Goal: Task Accomplishment & Management: Manage account settings

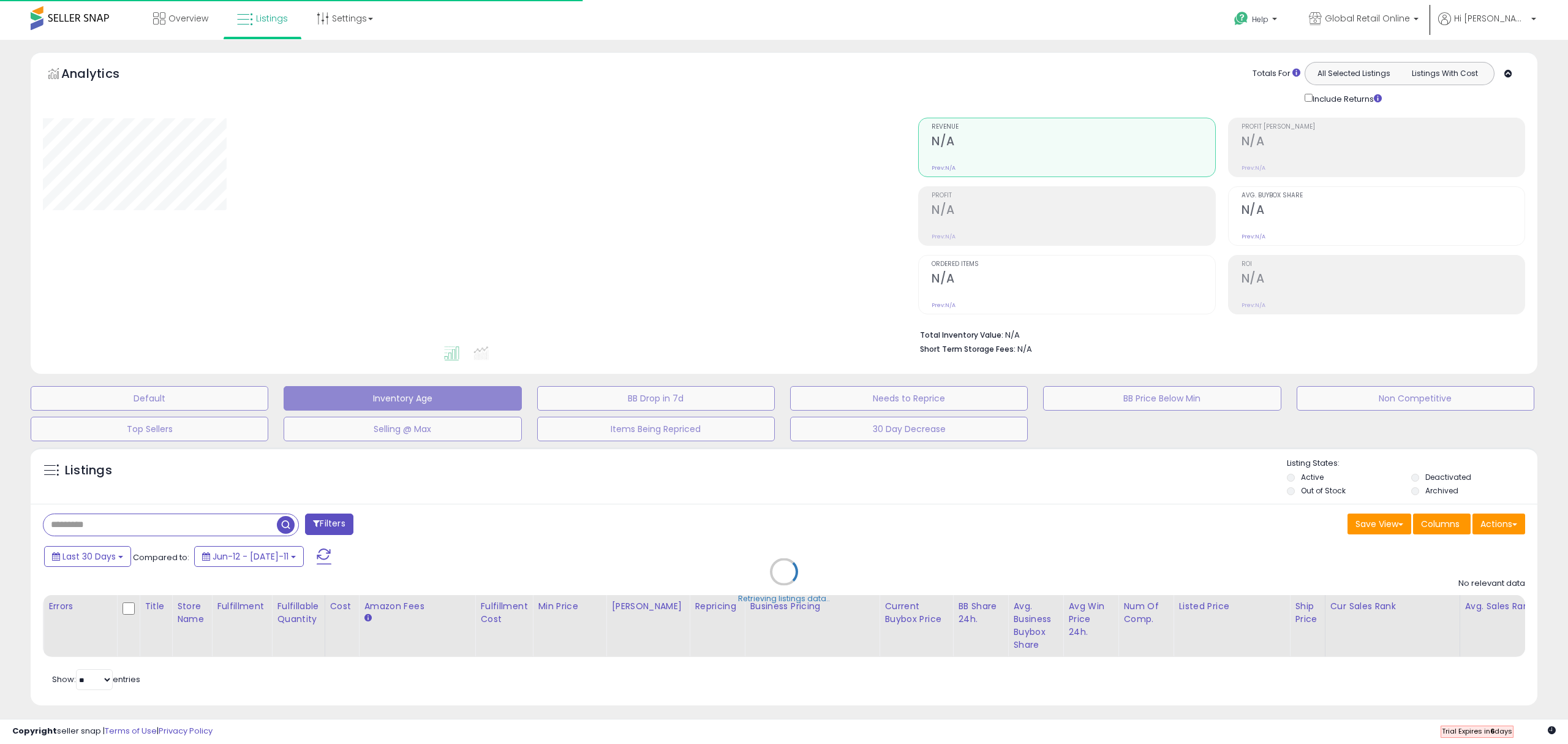
type input "**********"
select select "**"
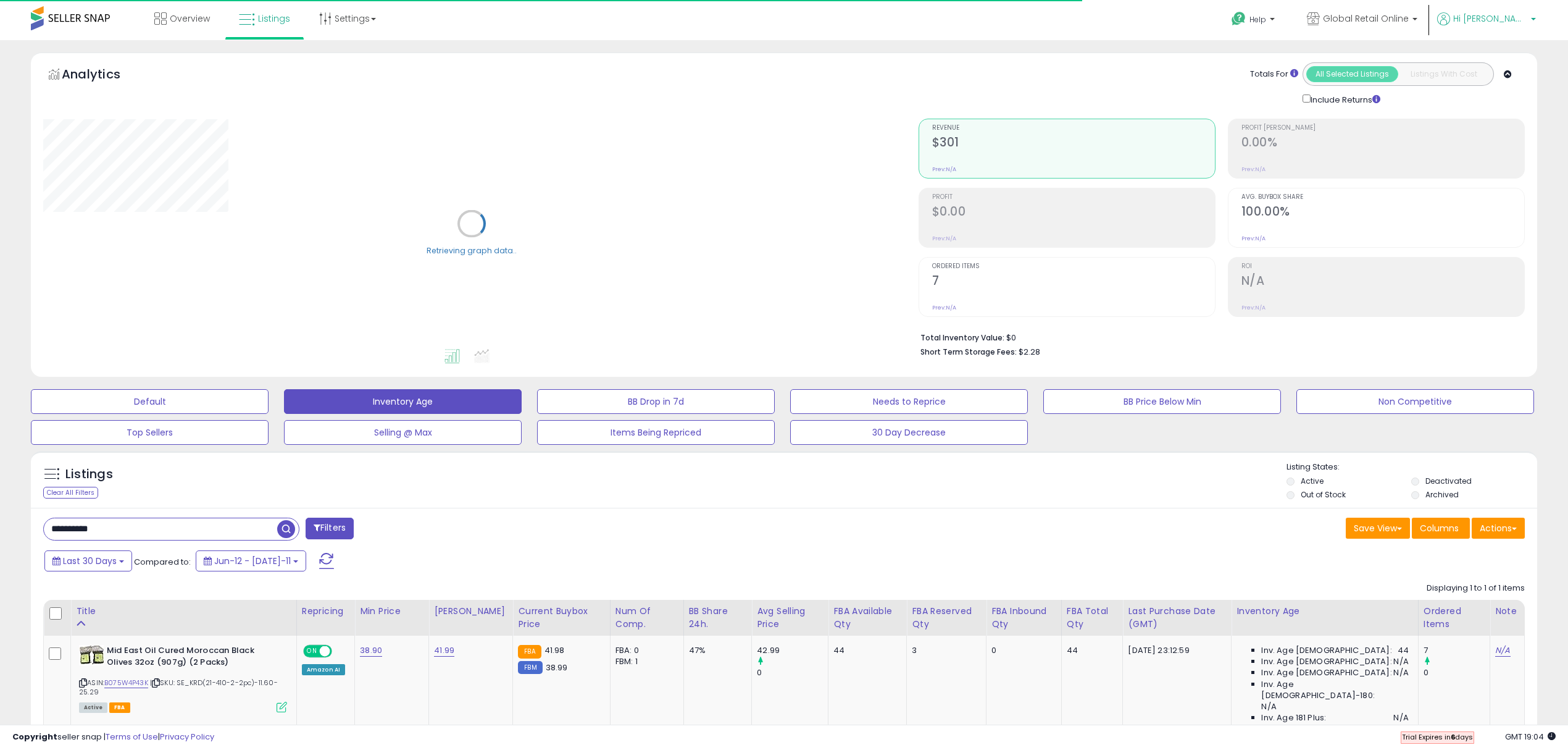
click at [1514, 24] on p "Hi [PERSON_NAME]" at bounding box center [1486, 20] width 99 height 15
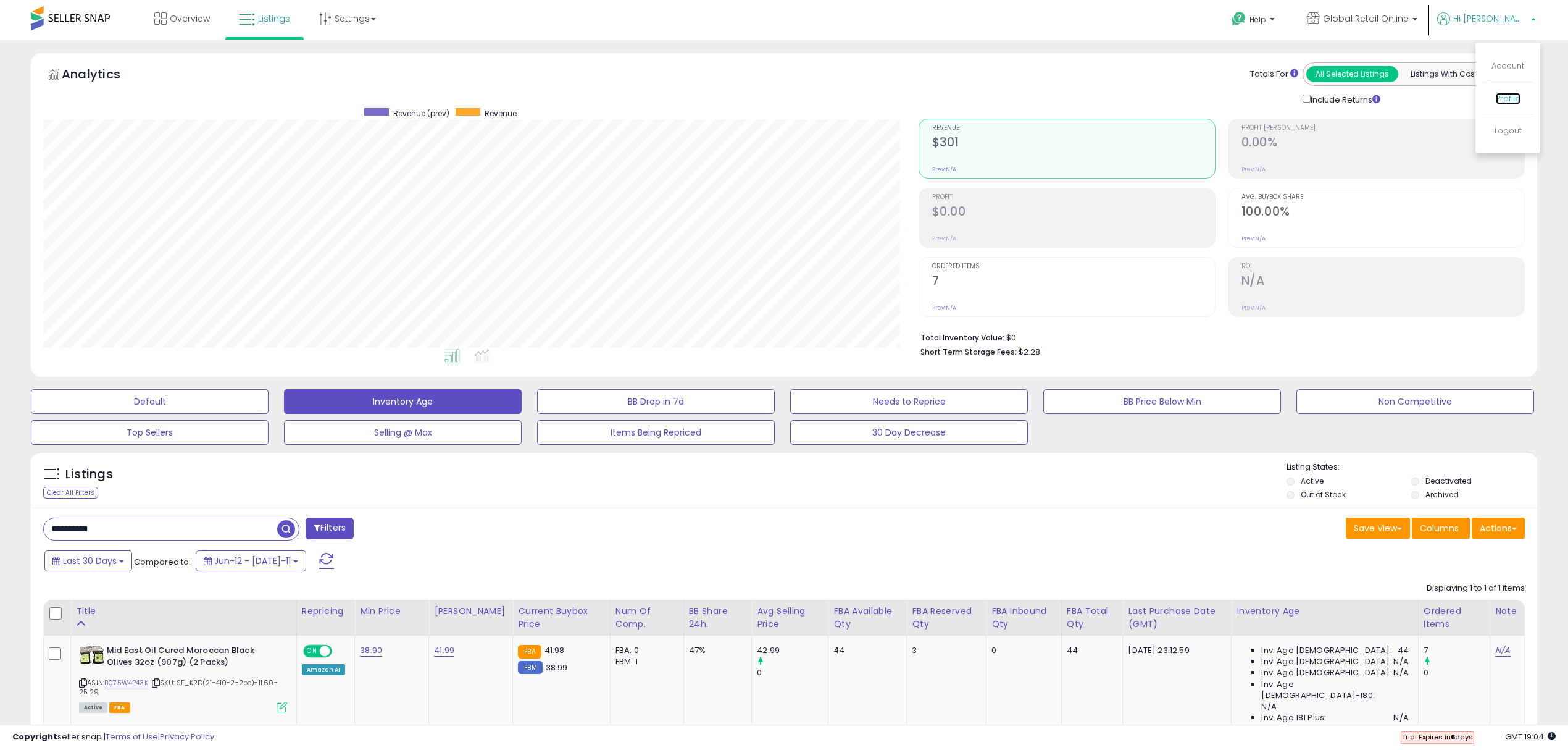
click at [1507, 102] on link "Profile" at bounding box center [1507, 98] width 24 height 12
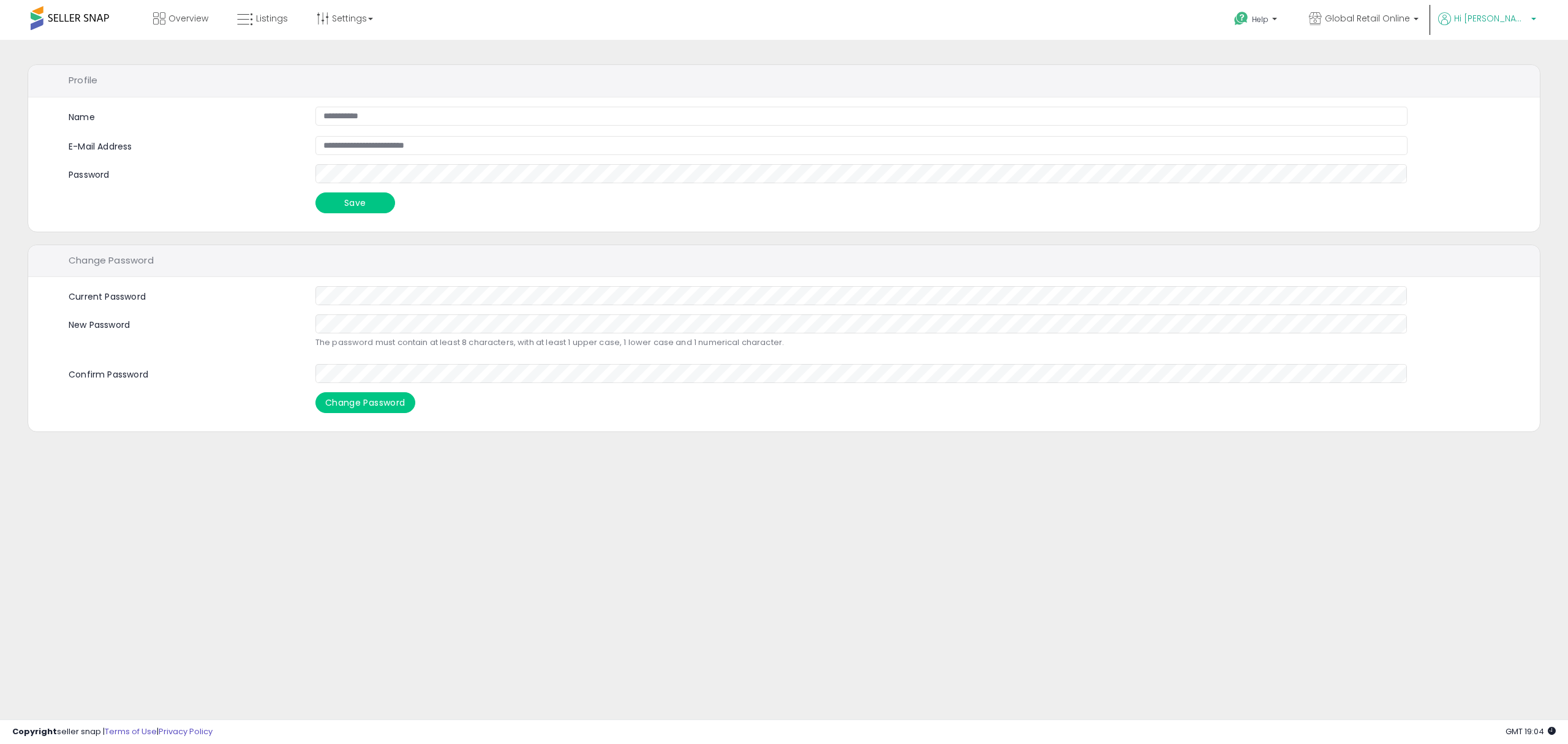
click at [1514, 20] on span "Hi [PERSON_NAME]" at bounding box center [1491, 18] width 73 height 12
click at [1410, 18] on span "Global Retail Online" at bounding box center [1367, 18] width 85 height 12
click at [1399, 66] on p "Global Retail Online 171 listings" at bounding box center [1330, 56] width 181 height 24
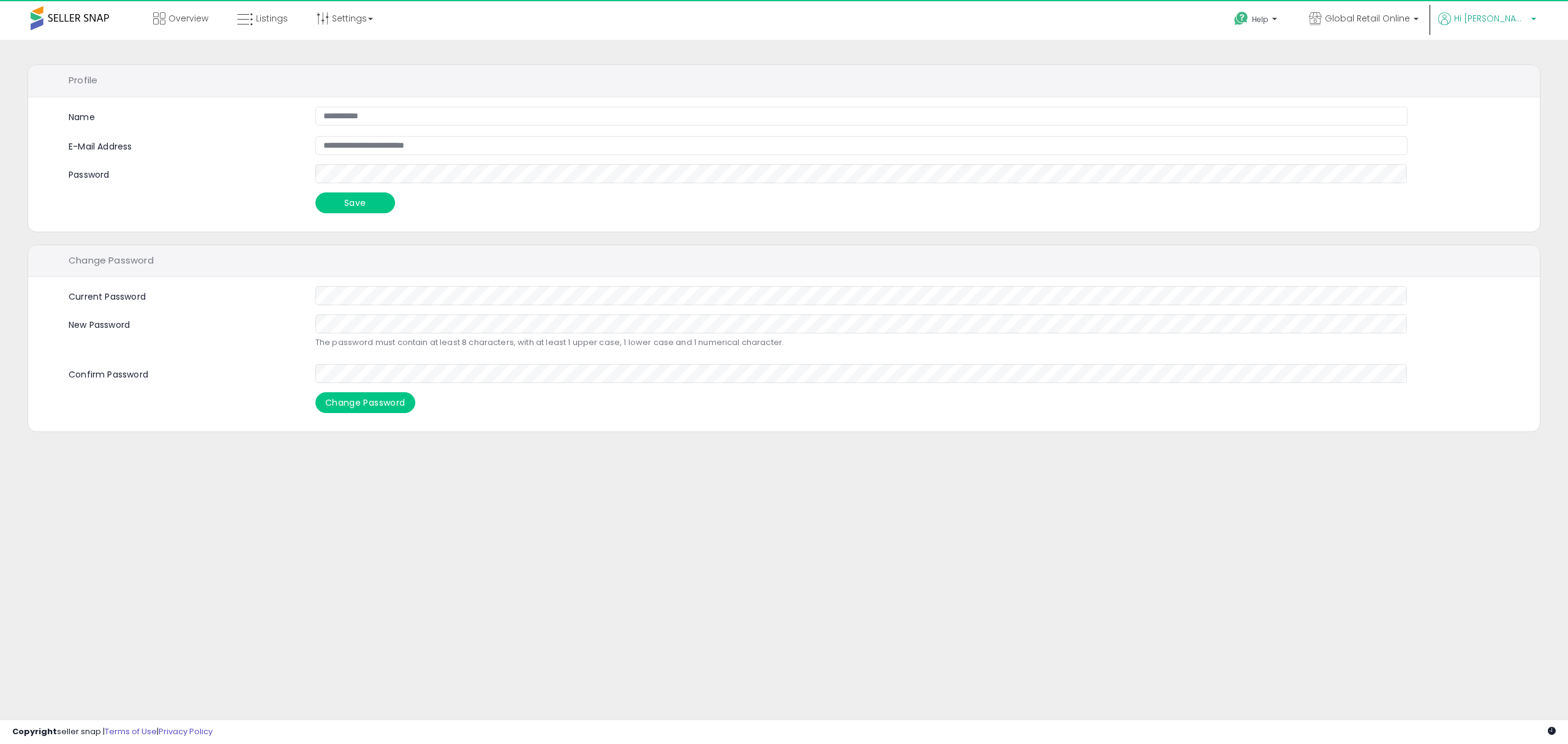
click at [1507, 28] on link "Hi [PERSON_NAME]" at bounding box center [1487, 26] width 98 height 27
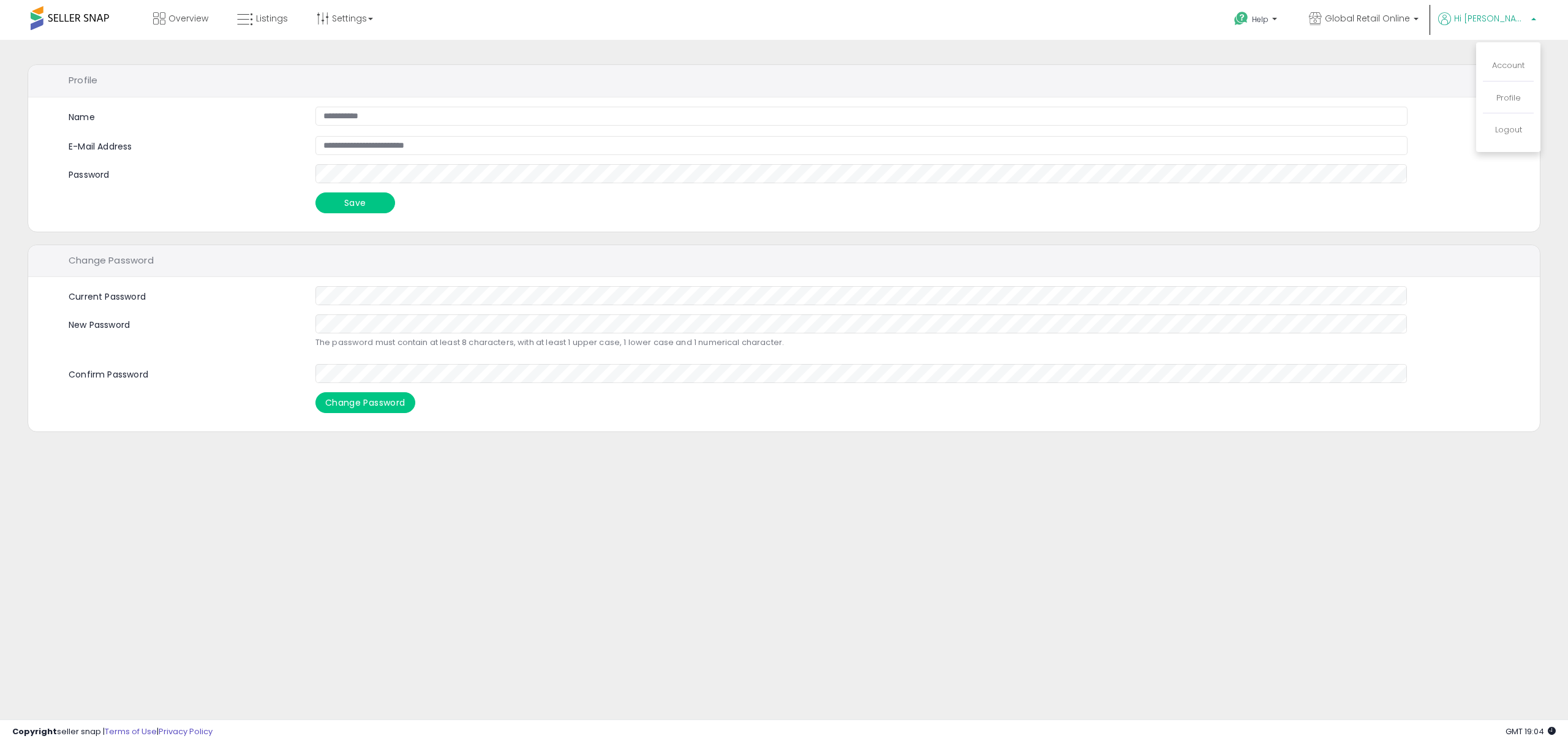
click at [1514, 57] on li "Account" at bounding box center [1508, 66] width 51 height 31
click at [1507, 70] on link "Account" at bounding box center [1508, 65] width 33 height 12
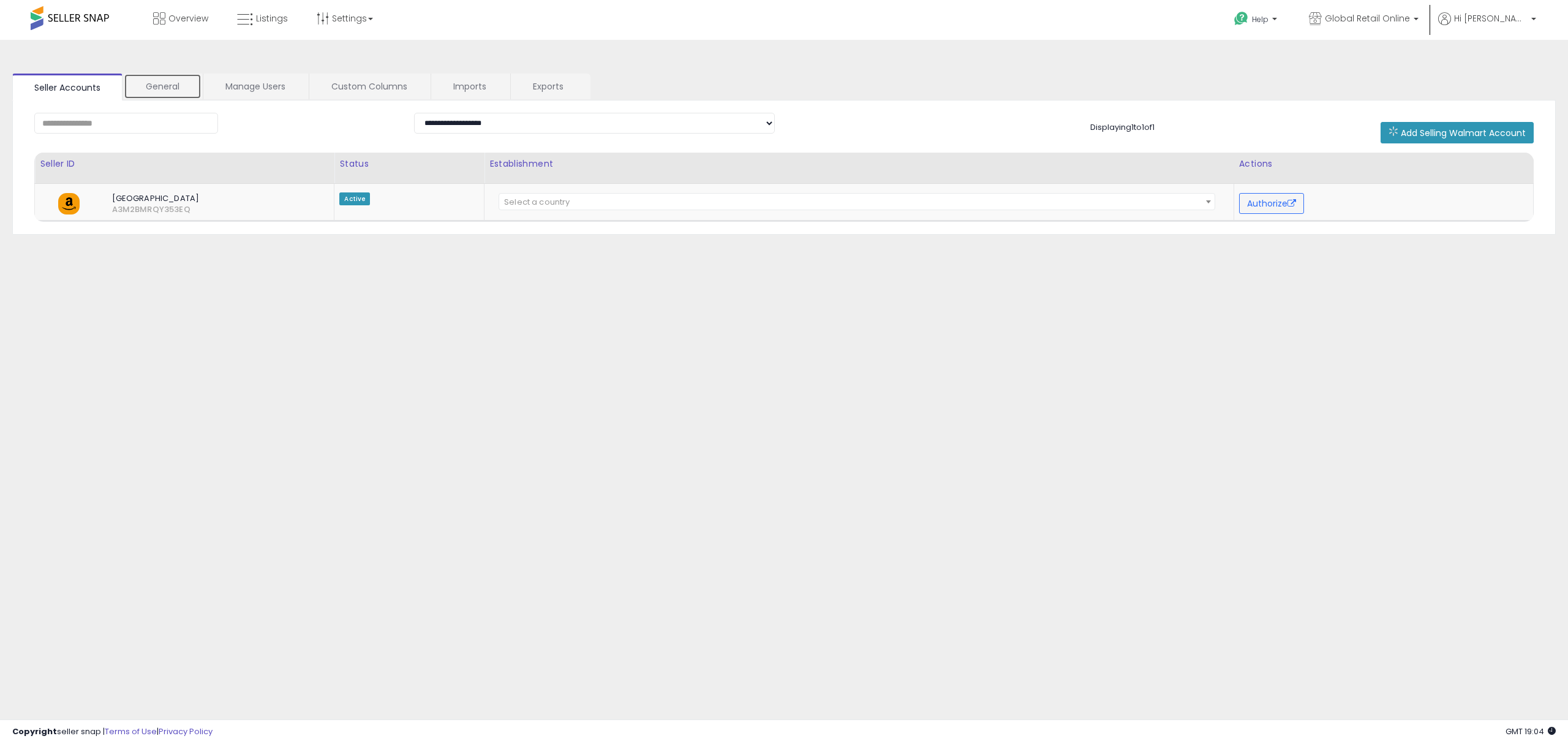
click at [163, 86] on link "General" at bounding box center [162, 86] width 78 height 26
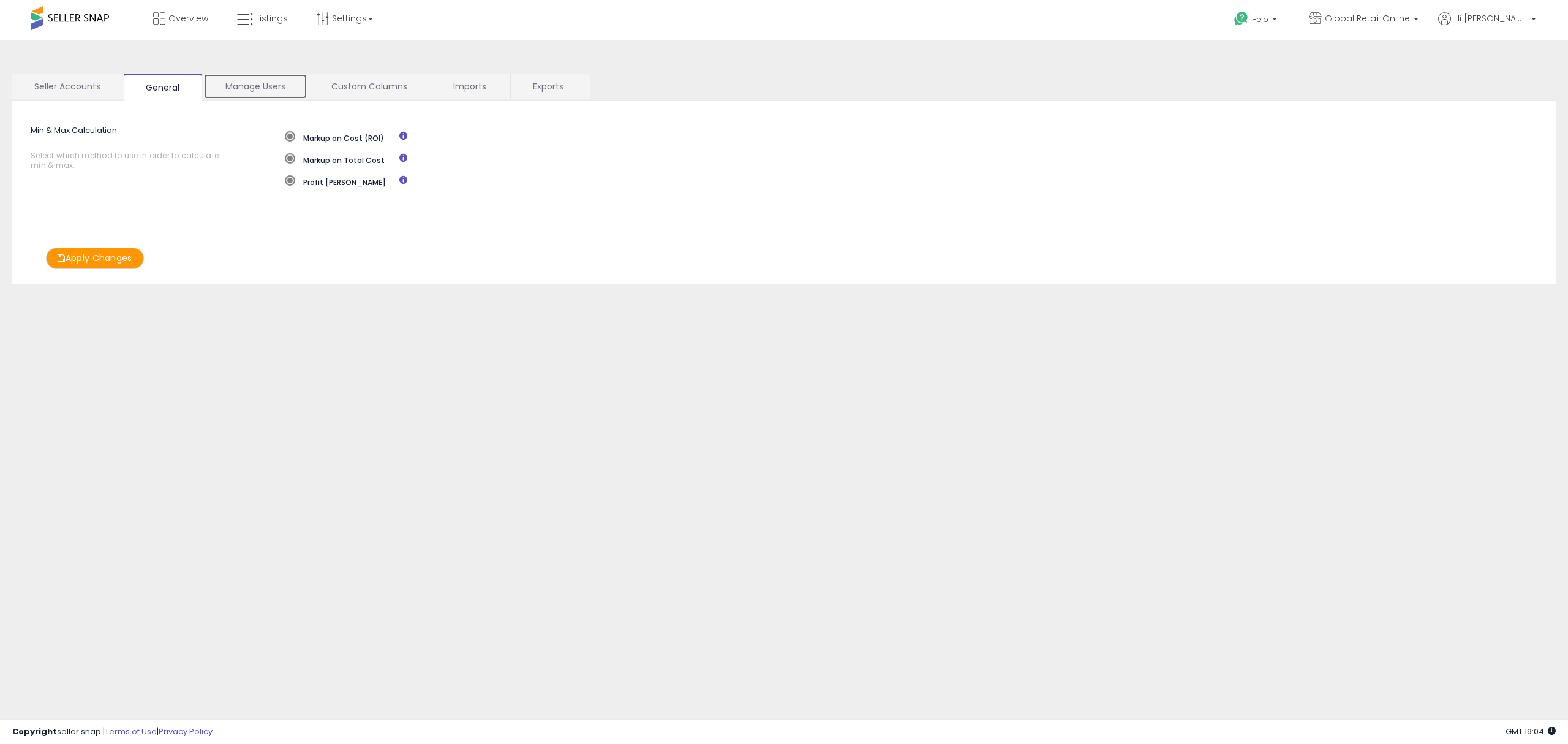
click at [279, 88] on link "Manage Users" at bounding box center [255, 86] width 104 height 26
